Goal: Transaction & Acquisition: Purchase product/service

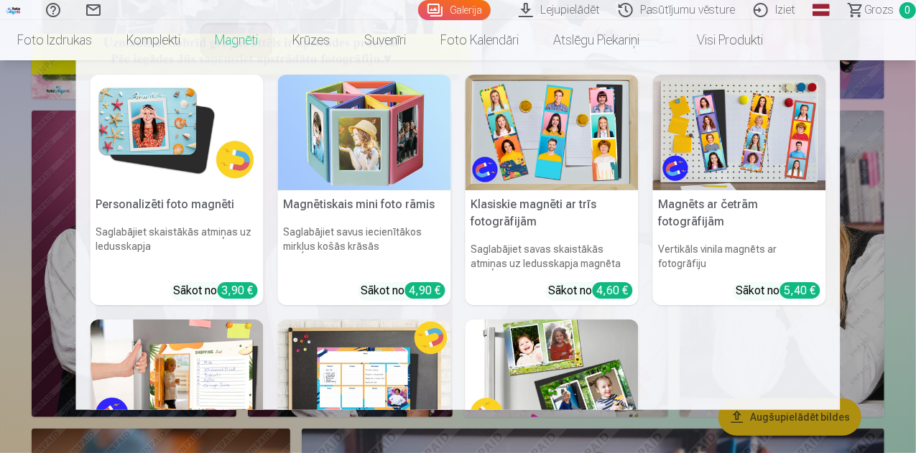
scroll to position [215, 0]
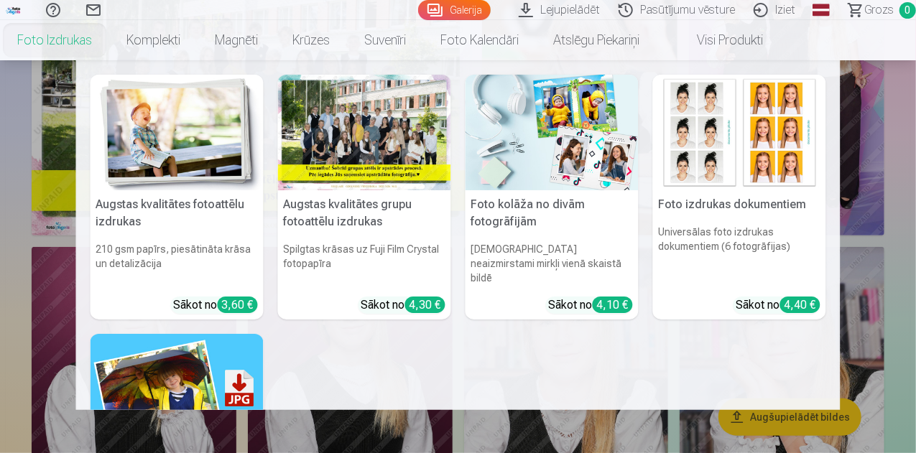
click at [128, 205] on h5 "Augstas kvalitātes fotoattēlu izdrukas" at bounding box center [177, 213] width 173 height 46
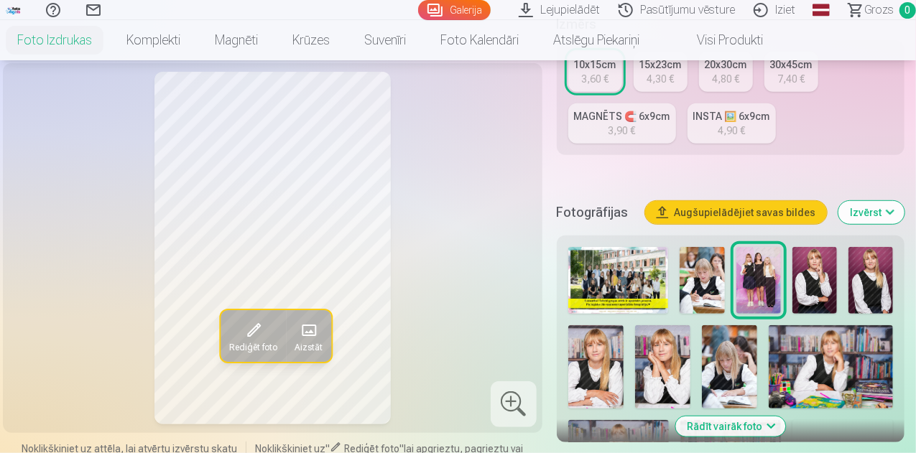
scroll to position [359, 0]
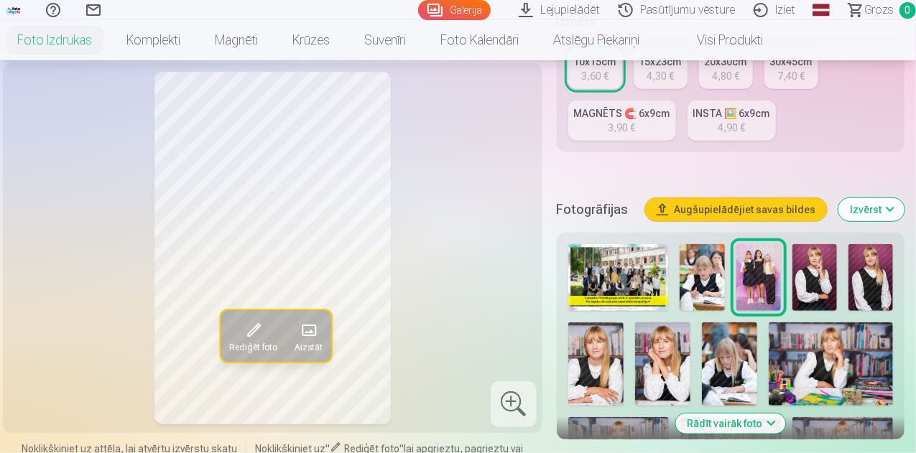
click at [833, 269] on img at bounding box center [814, 277] width 45 height 67
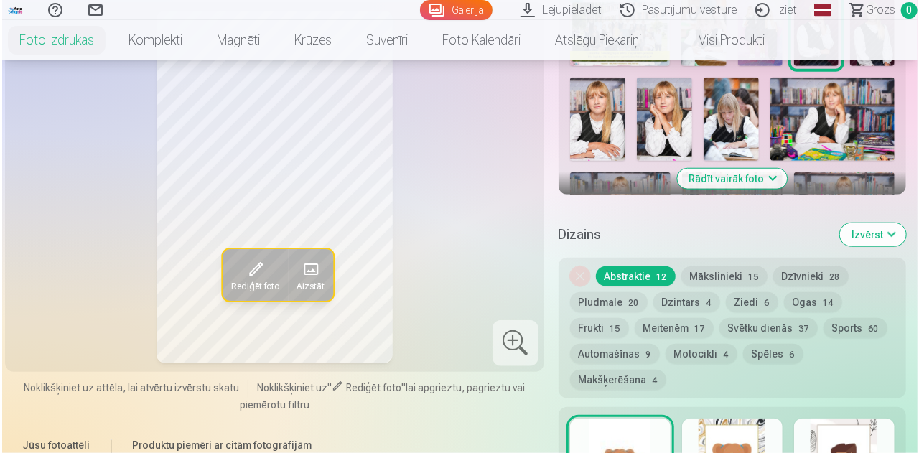
scroll to position [503, 0]
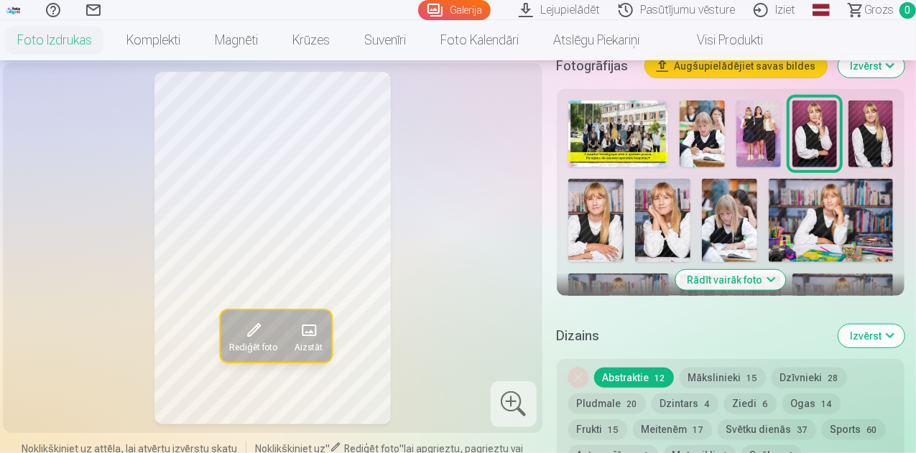
click at [242, 328] on span at bounding box center [253, 330] width 23 height 23
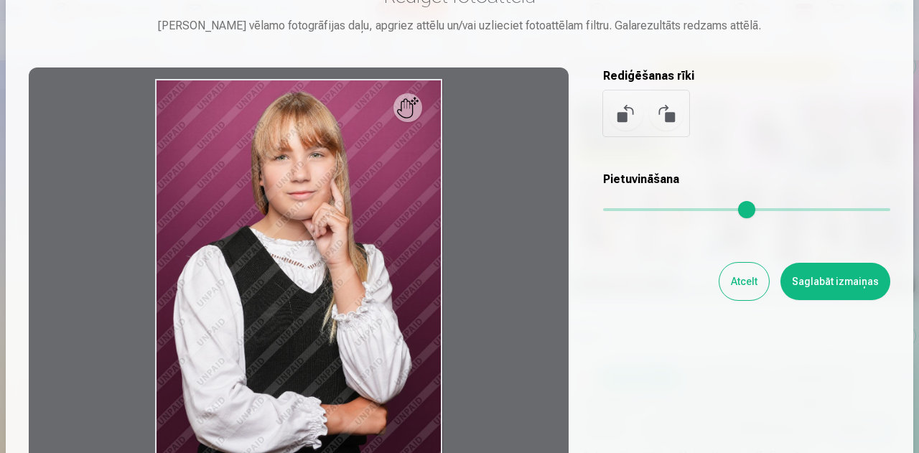
scroll to position [0, 0]
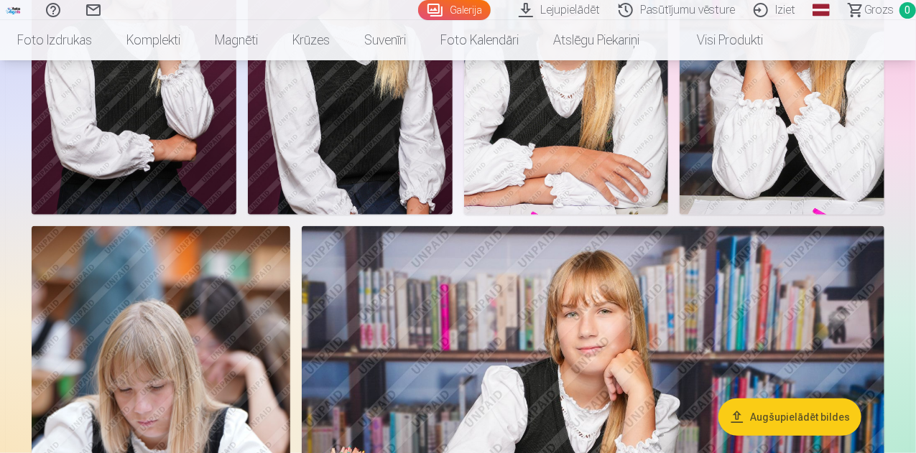
scroll to position [503, 0]
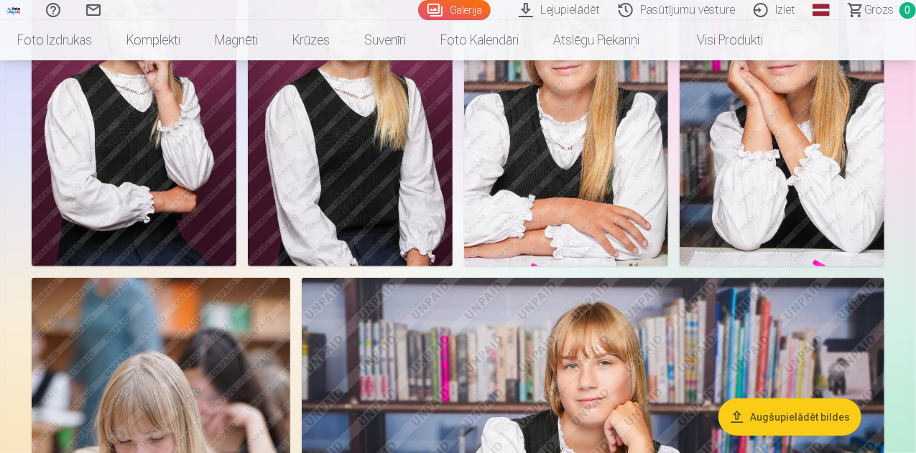
click at [453, 266] on img at bounding box center [350, 113] width 205 height 307
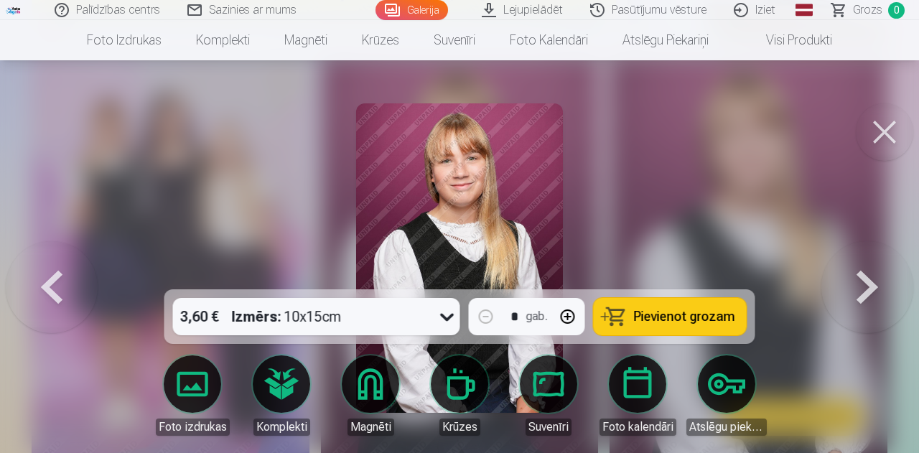
click at [878, 137] on button at bounding box center [884, 131] width 57 height 57
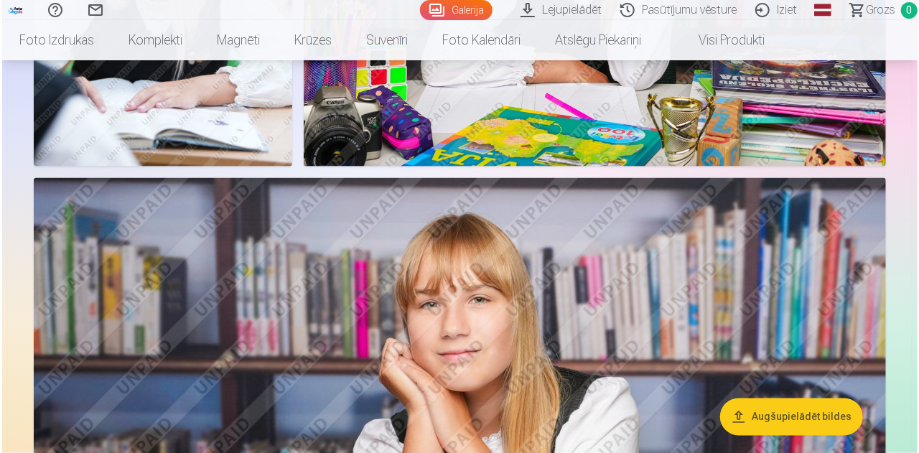
scroll to position [1006, 0]
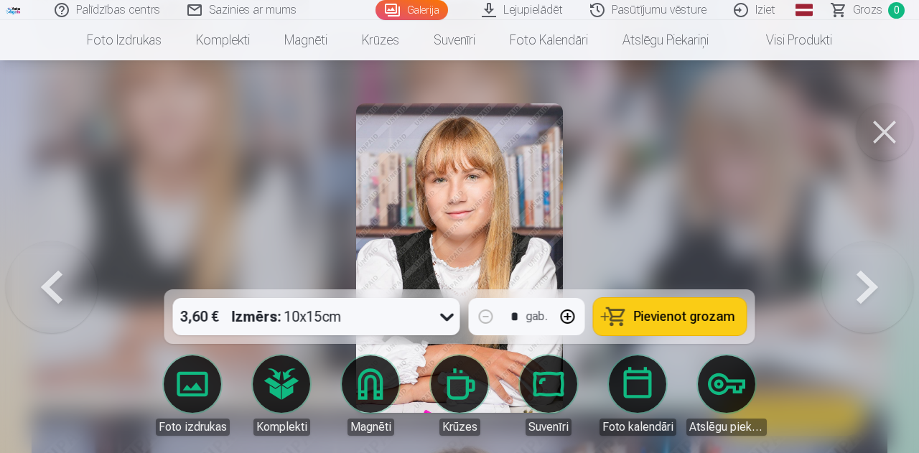
click at [891, 126] on button at bounding box center [884, 131] width 57 height 57
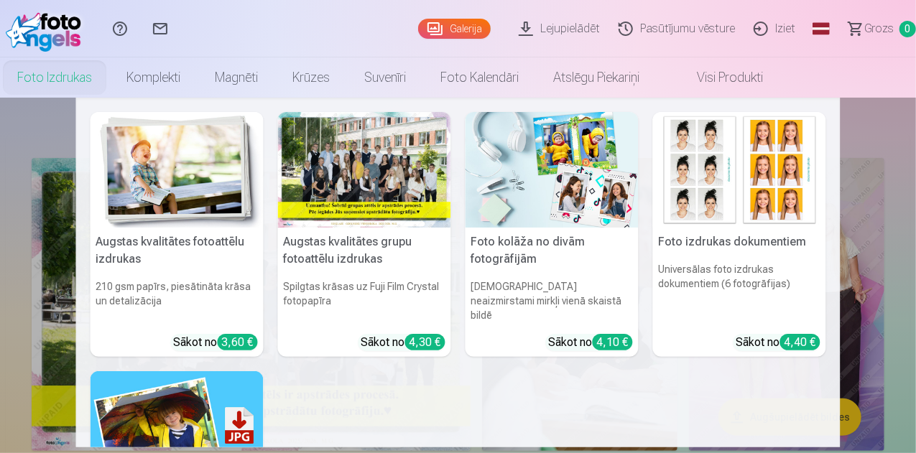
click at [175, 250] on h5 "Augstas kvalitātes fotoattēlu izdrukas" at bounding box center [177, 251] width 173 height 46
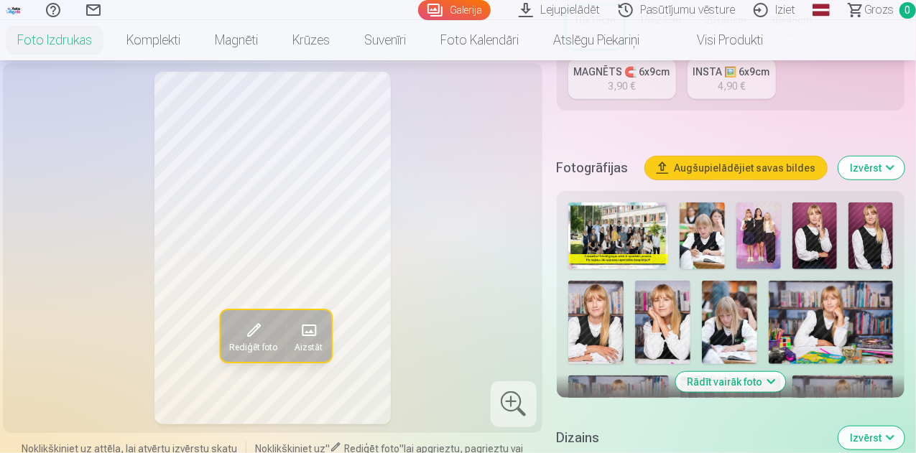
scroll to position [431, 0]
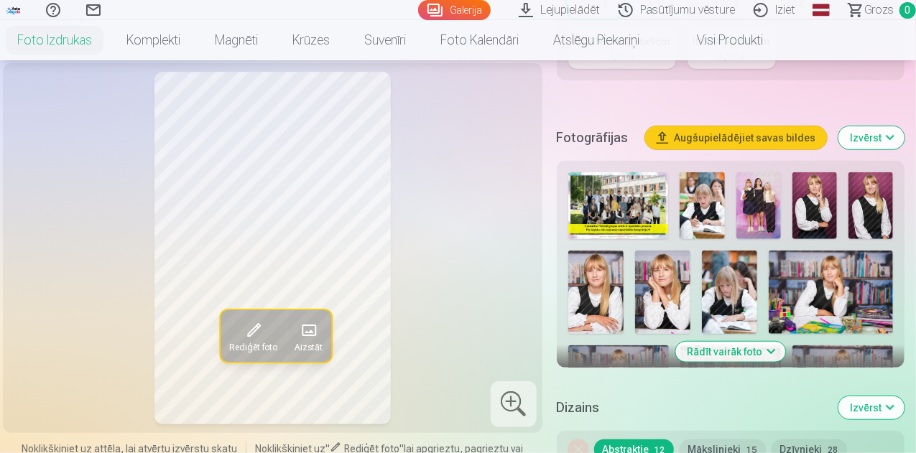
click at [613, 269] on img at bounding box center [595, 292] width 55 height 83
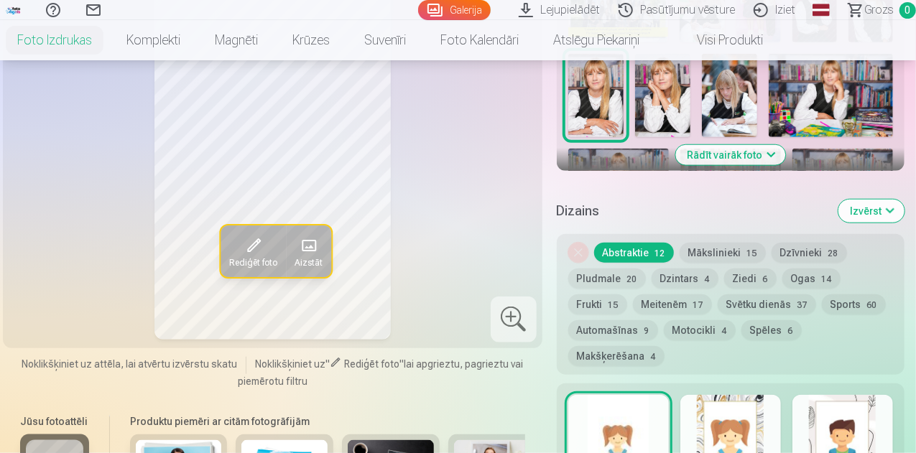
scroll to position [575, 0]
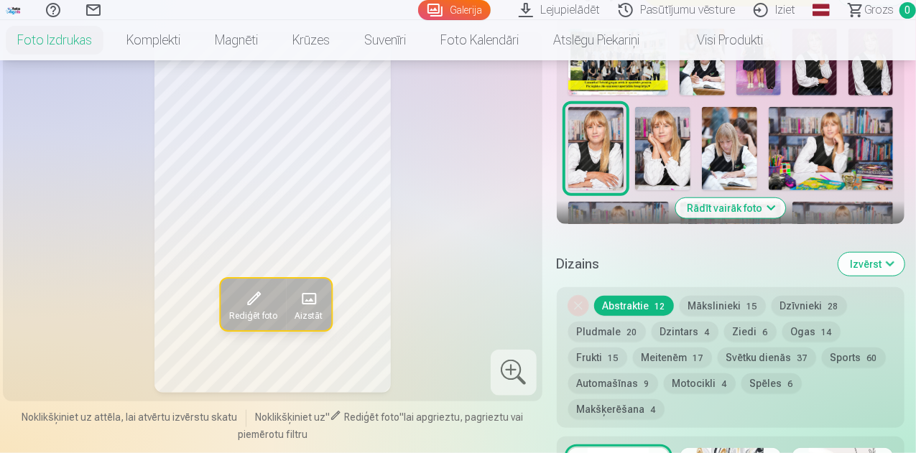
click at [726, 296] on button "Mākslinieki 15" at bounding box center [722, 306] width 86 height 20
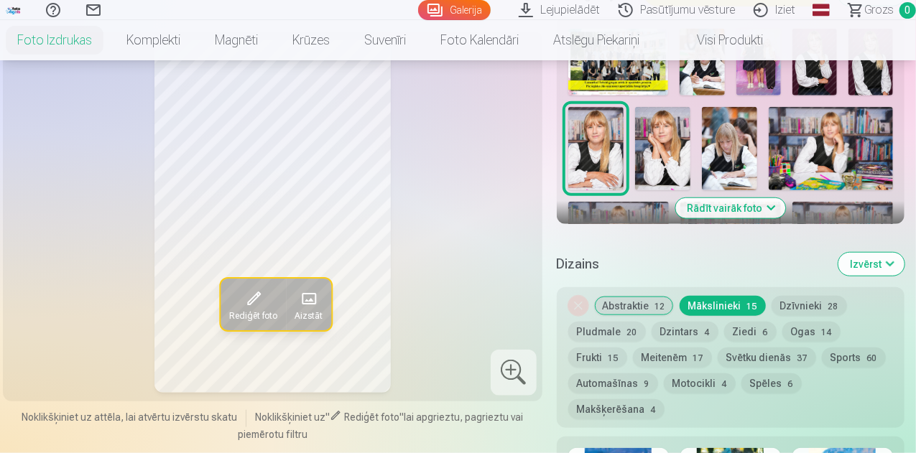
scroll to position [646, 0]
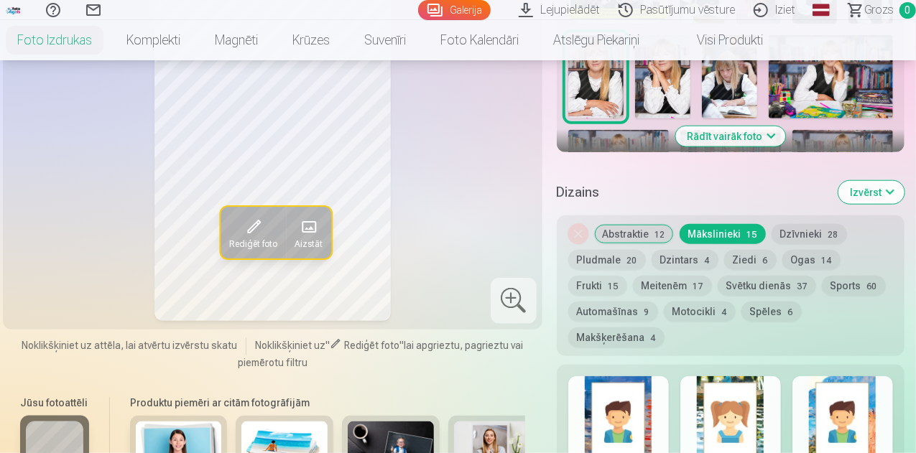
click at [640, 224] on button "Abstraktie 12" at bounding box center [634, 234] width 80 height 20
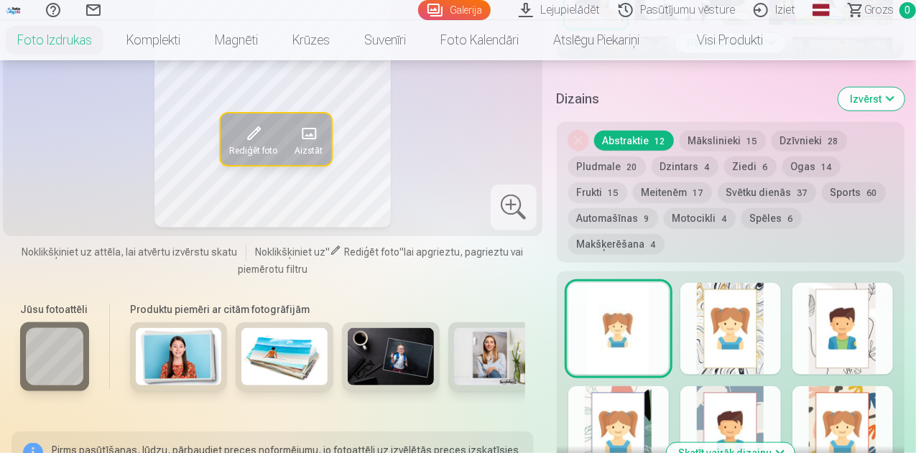
scroll to position [718, 0]
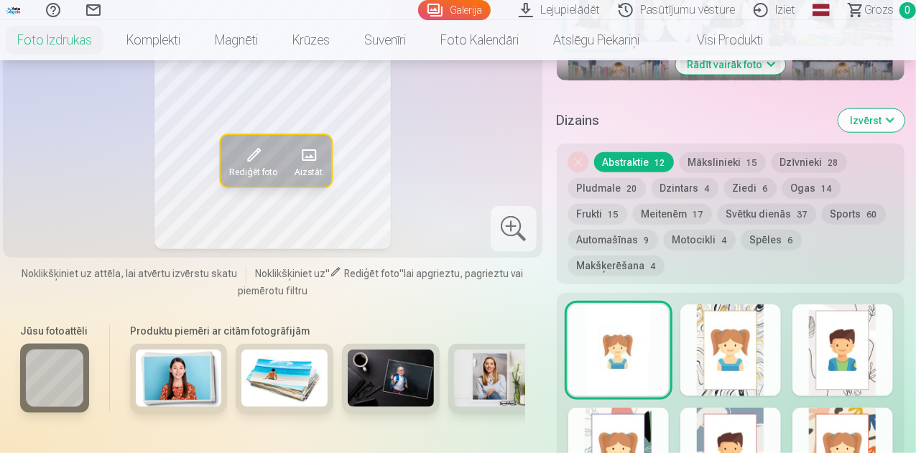
click at [712, 152] on button "Mākslinieki 15" at bounding box center [722, 162] width 86 height 20
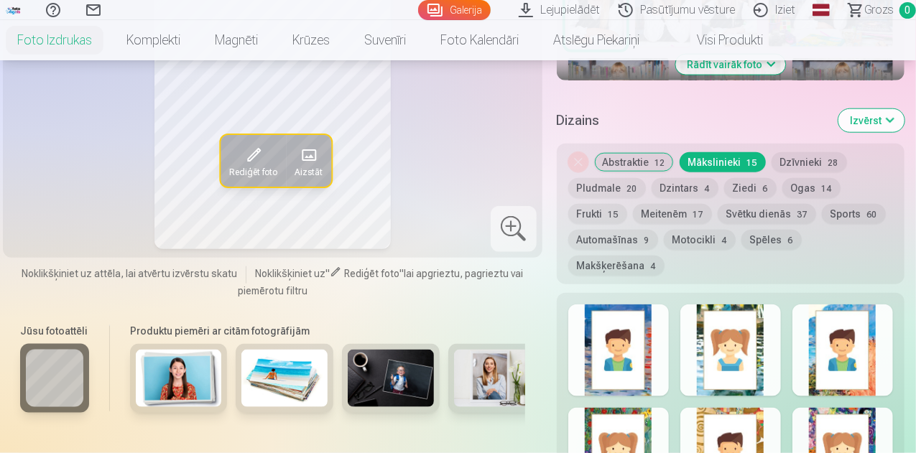
click at [796, 152] on button "Dzīvnieki 28" at bounding box center [808, 162] width 75 height 20
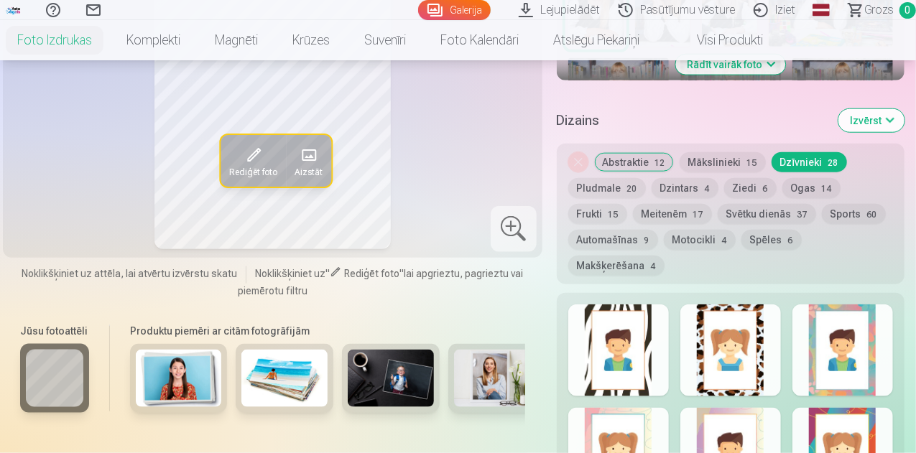
click at [630, 178] on button "Pludmale 20" at bounding box center [607, 188] width 78 height 20
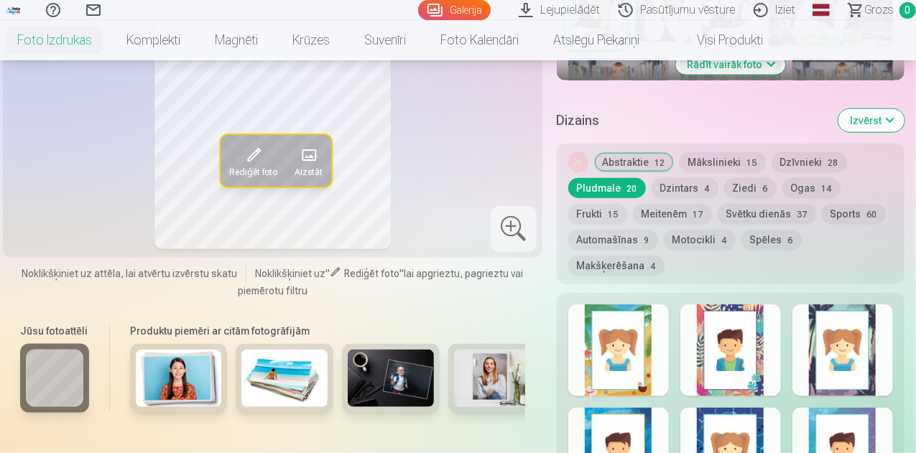
click at [690, 179] on button "Dzintars 4" at bounding box center [684, 188] width 67 height 20
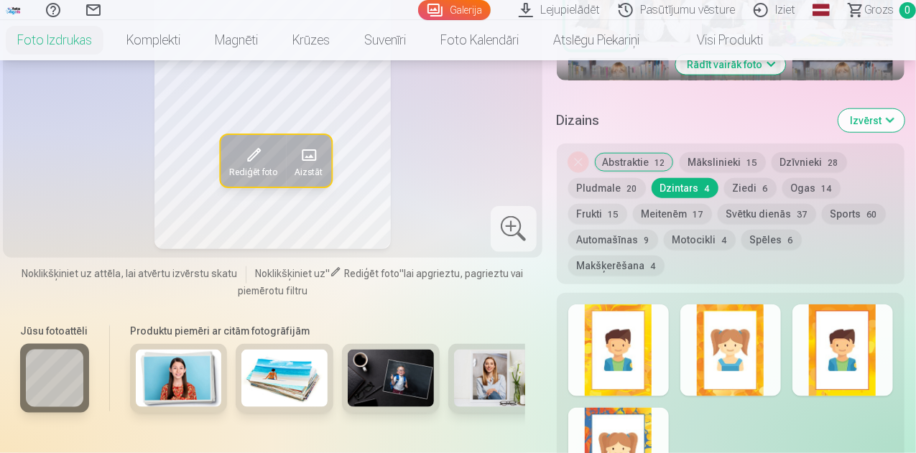
click at [822, 204] on button "Sports 60" at bounding box center [854, 214] width 64 height 20
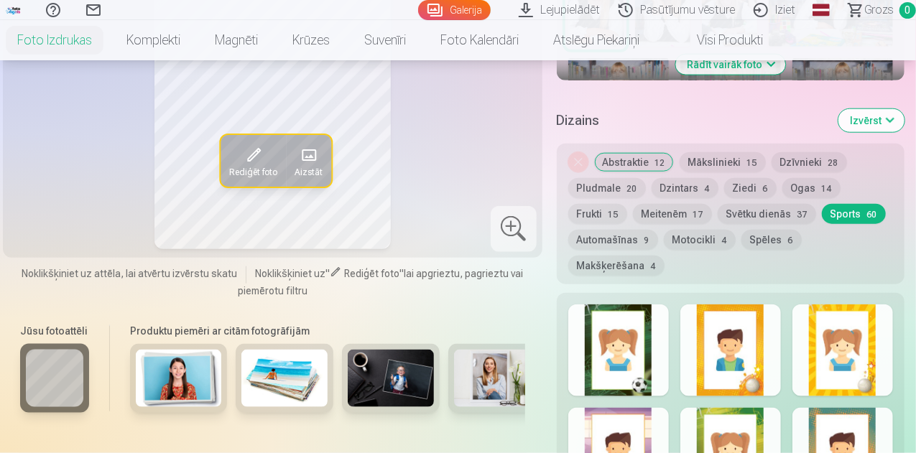
click at [720, 204] on button "Svētku dienās 37" at bounding box center [767, 214] width 98 height 20
